Goal: Find specific page/section: Find specific page/section

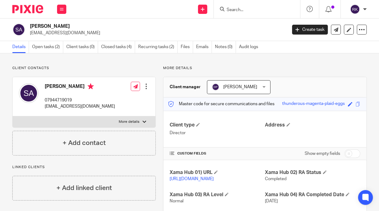
click at [233, 10] on input "Search" at bounding box center [254, 10] width 56 height 6
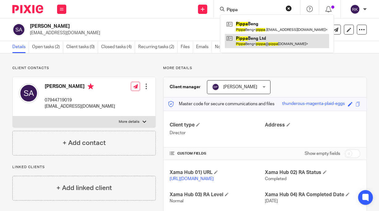
type input "Pippa"
click at [252, 41] on link at bounding box center [277, 41] width 104 height 14
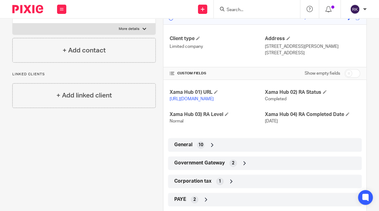
scroll to position [99, 0]
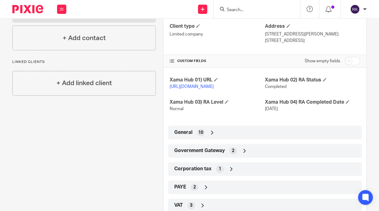
click at [231, 138] on div "General 10" at bounding box center [265, 133] width 185 height 10
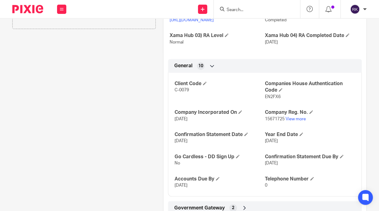
scroll to position [173, 0]
